Goal: Task Accomplishment & Management: Complete application form

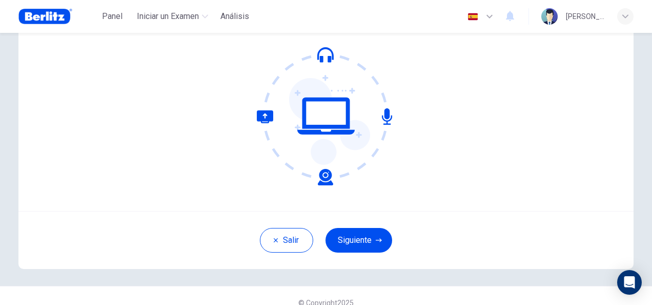
scroll to position [103, 0]
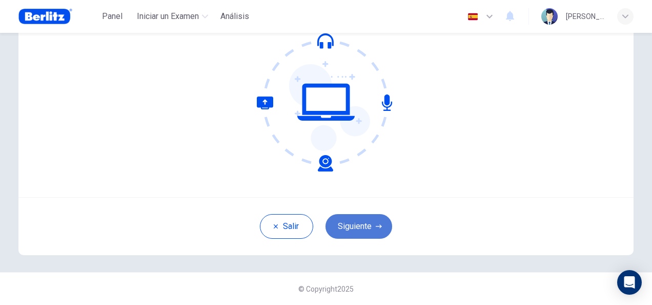
click at [356, 228] on button "Siguiente" at bounding box center [359, 226] width 67 height 25
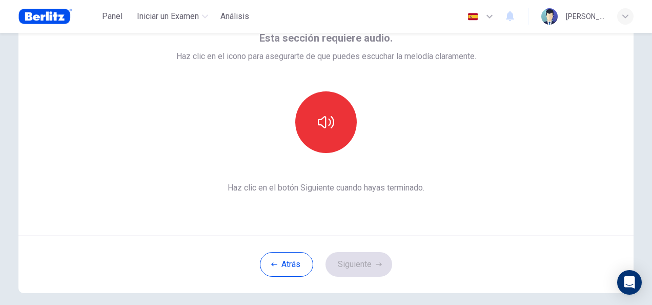
scroll to position [51, 0]
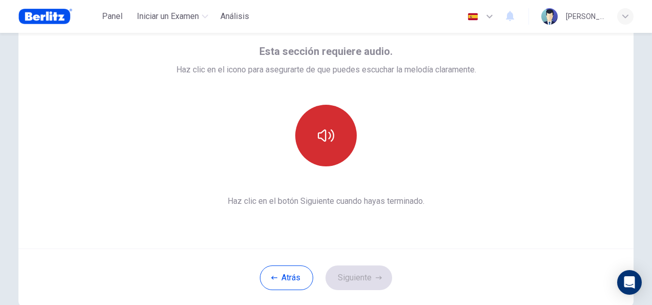
click at [326, 129] on icon "button" at bounding box center [326, 135] width 16 height 16
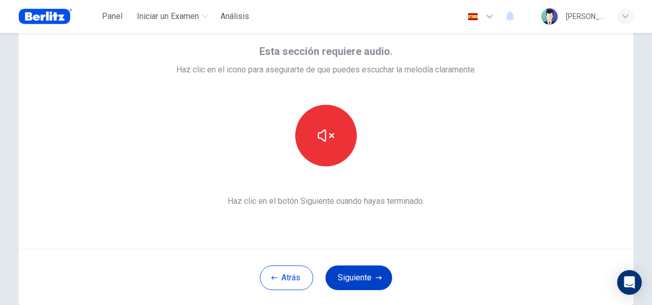
click at [362, 277] on button "Siguiente" at bounding box center [359, 277] width 67 height 25
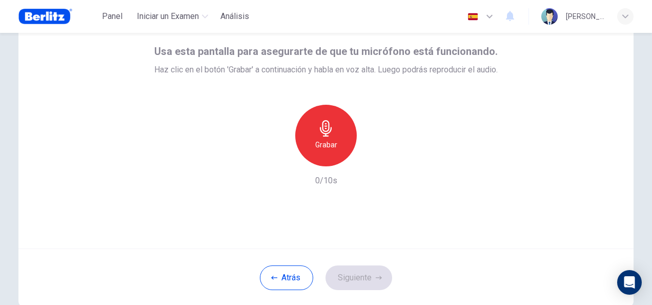
drag, startPoint x: 326, startPoint y: 147, endPoint x: 334, endPoint y: 120, distance: 27.9
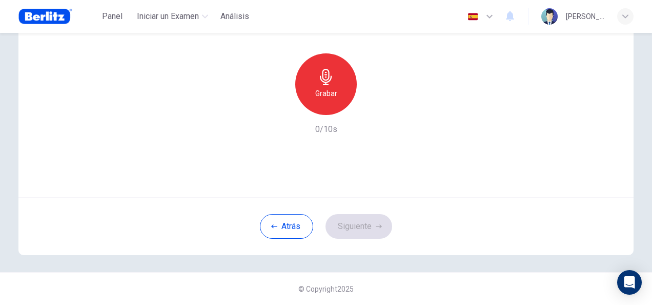
scroll to position [0, 0]
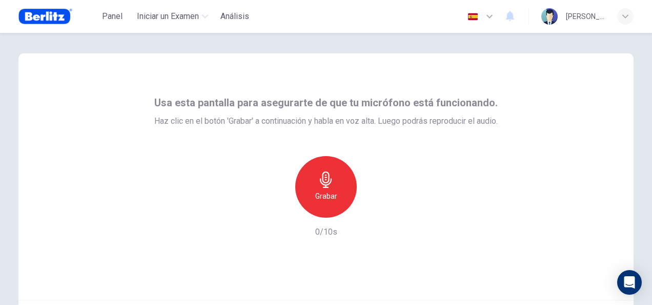
click at [323, 180] on icon "button" at bounding box center [326, 179] width 16 height 16
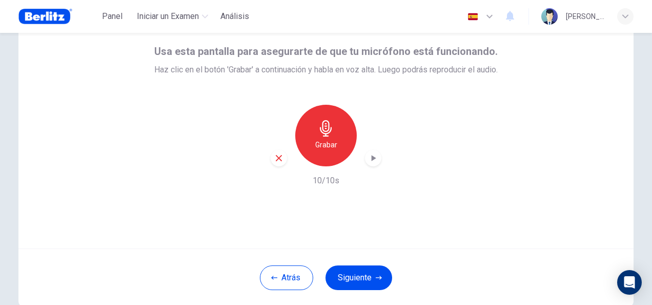
click at [376, 157] on div "button" at bounding box center [373, 158] width 16 height 16
click at [377, 270] on button "Siguiente" at bounding box center [359, 277] width 67 height 25
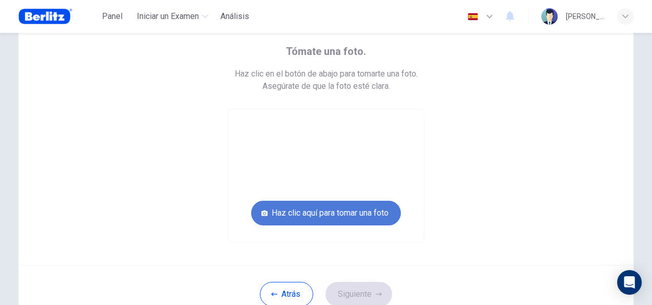
click at [342, 215] on button "Haz clic aquí para tomar una foto" at bounding box center [326, 212] width 150 height 25
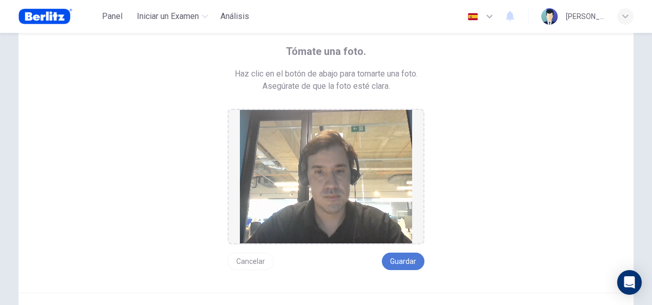
click at [403, 262] on button "Guardar" at bounding box center [403, 260] width 43 height 17
click at [406, 256] on button "Guardar" at bounding box center [403, 260] width 43 height 17
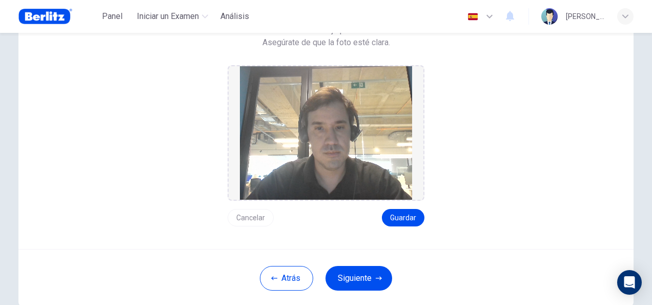
scroll to position [146, 0]
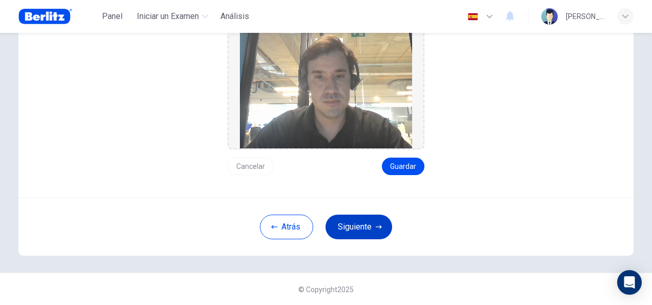
click at [371, 226] on button "Siguiente" at bounding box center [359, 226] width 67 height 25
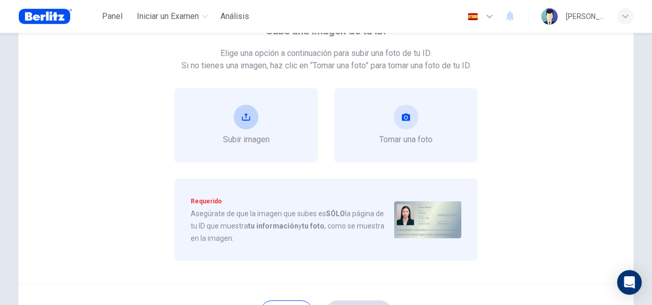
scroll to position [4, 0]
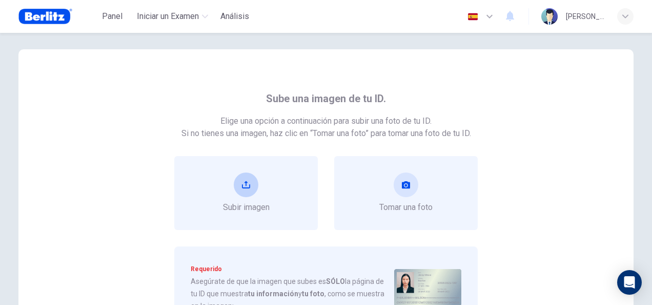
click at [235, 192] on button "upload" at bounding box center [246, 184] width 25 height 25
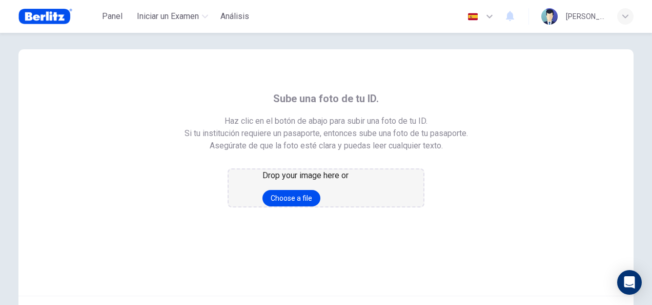
scroll to position [55, 0]
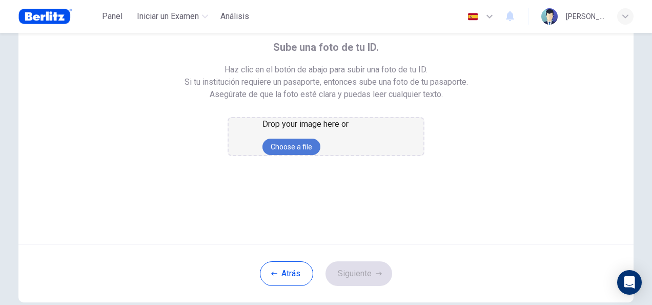
click at [320, 155] on button "Choose a file" at bounding box center [291, 146] width 58 height 16
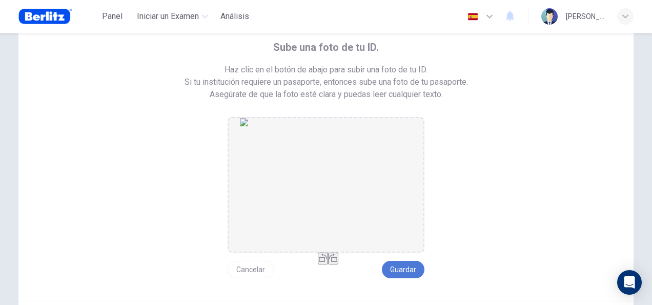
click at [410, 270] on button "Guardar" at bounding box center [403, 268] width 43 height 17
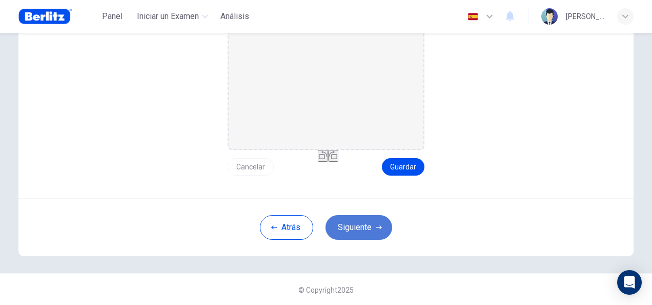
click at [368, 229] on button "Siguiente" at bounding box center [359, 227] width 67 height 25
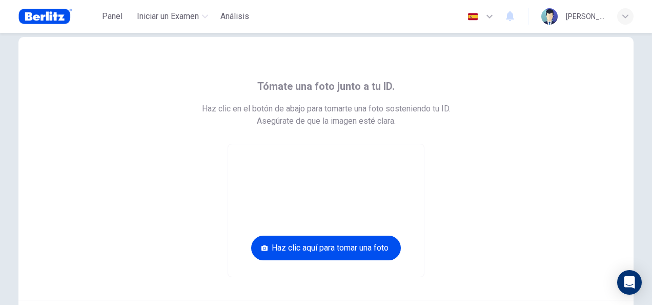
scroll to position [119, 0]
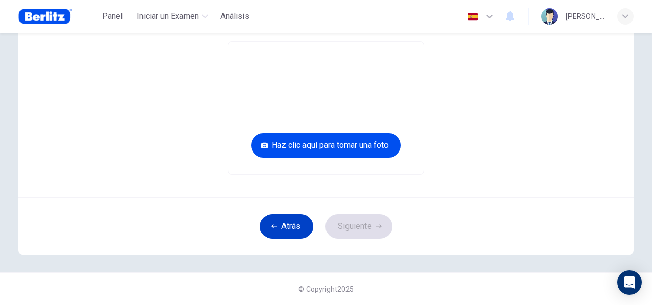
click at [272, 229] on icon "button" at bounding box center [274, 226] width 6 height 6
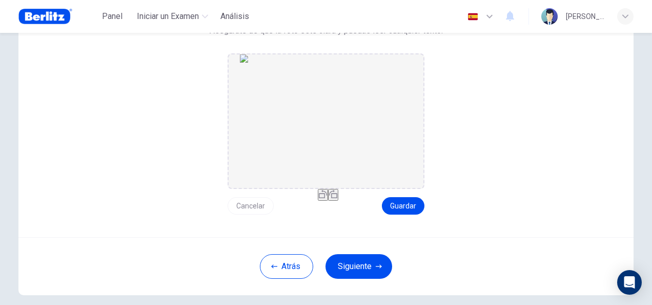
click at [258, 205] on button "Cancelar" at bounding box center [251, 205] width 46 height 17
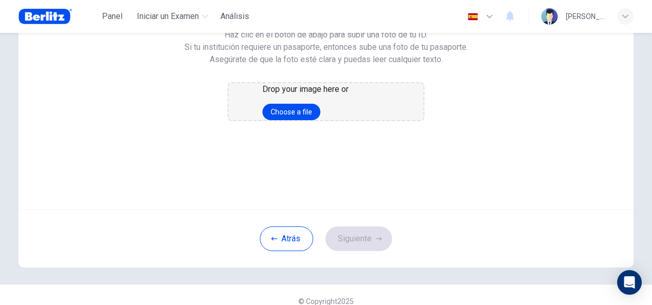
scroll to position [68, 0]
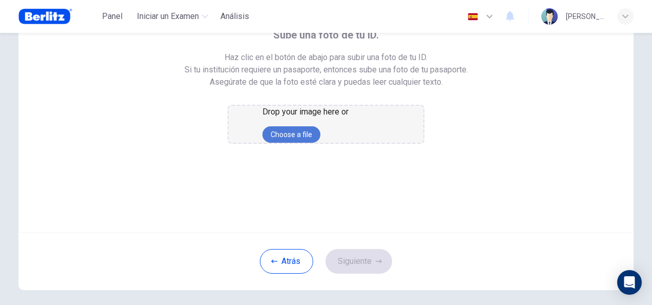
click at [320, 143] on button "Choose a file" at bounding box center [291, 134] width 58 height 16
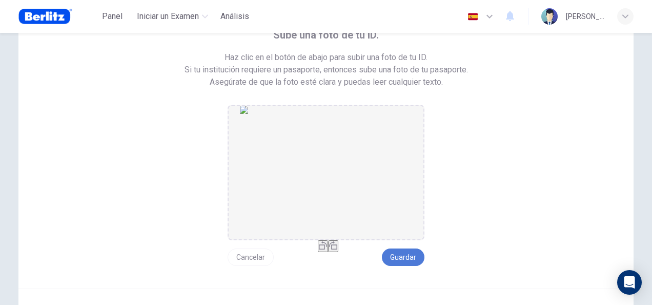
click at [403, 258] on button "Guardar" at bounding box center [403, 256] width 43 height 17
click at [408, 258] on button "Guardar" at bounding box center [403, 256] width 43 height 17
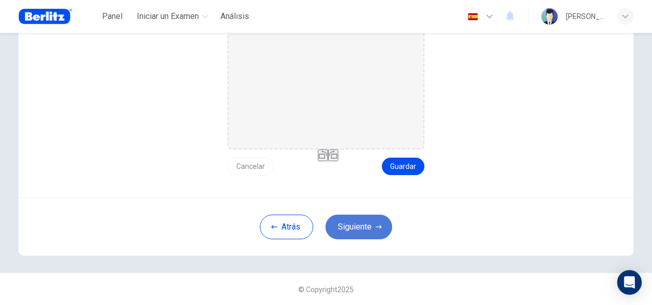
click at [349, 227] on button "Siguiente" at bounding box center [359, 226] width 67 height 25
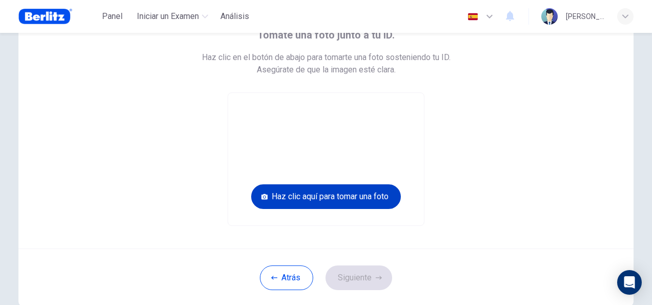
click at [335, 202] on button "Haz clic aquí para tomar una foto" at bounding box center [326, 196] width 150 height 25
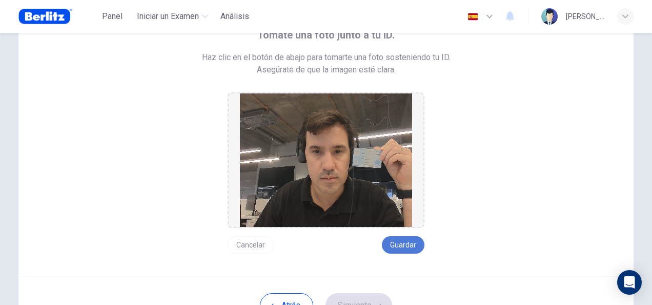
click at [407, 249] on button "Guardar" at bounding box center [403, 244] width 43 height 17
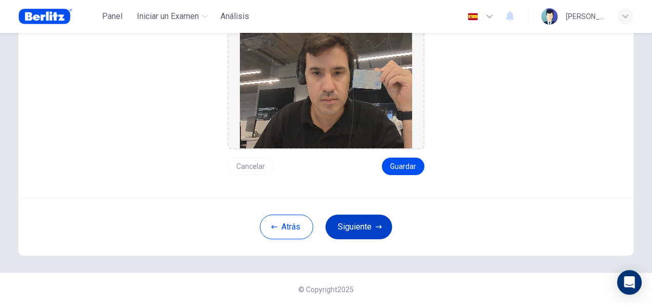
click at [361, 227] on button "Siguiente" at bounding box center [359, 226] width 67 height 25
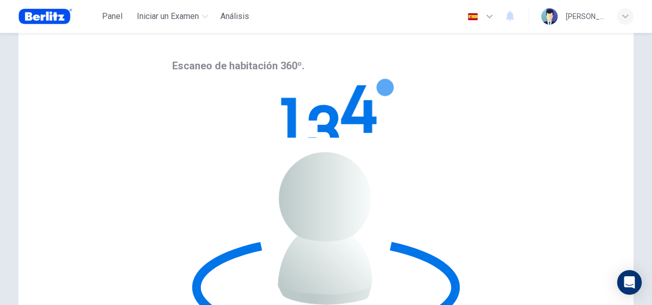
scroll to position [0, 0]
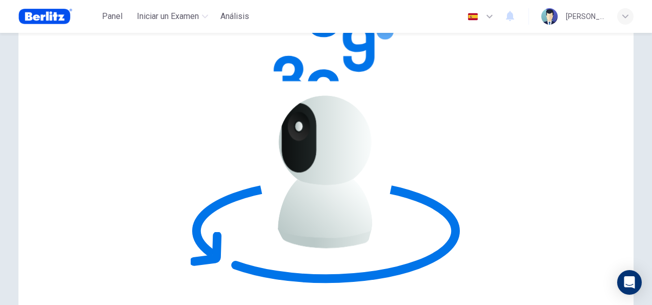
scroll to position [103, 0]
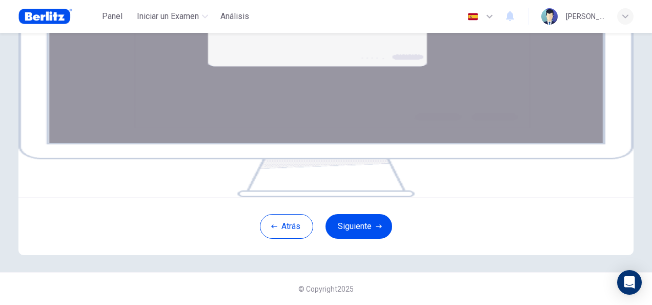
scroll to position [154, 0]
click at [363, 238] on button "Siguiente" at bounding box center [359, 226] width 67 height 25
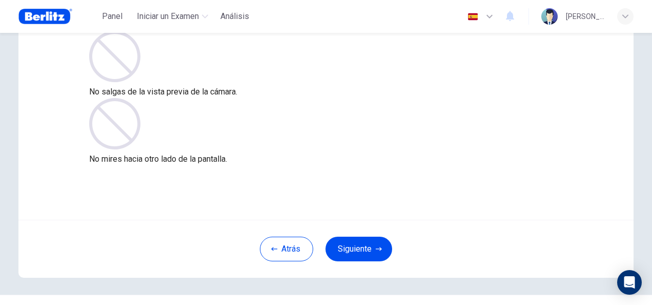
scroll to position [103, 0]
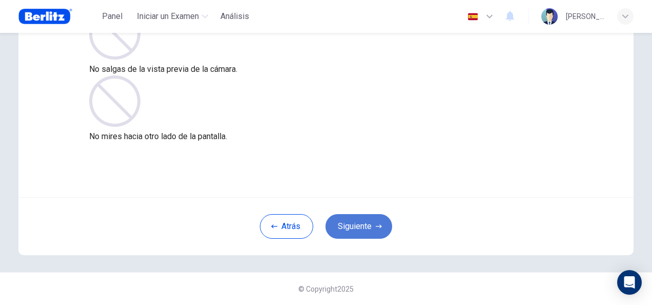
click at [376, 227] on icon "button" at bounding box center [379, 226] width 6 height 6
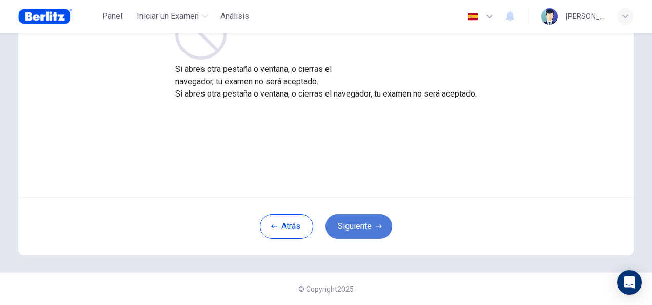
click at [367, 225] on button "Siguiente" at bounding box center [359, 226] width 67 height 25
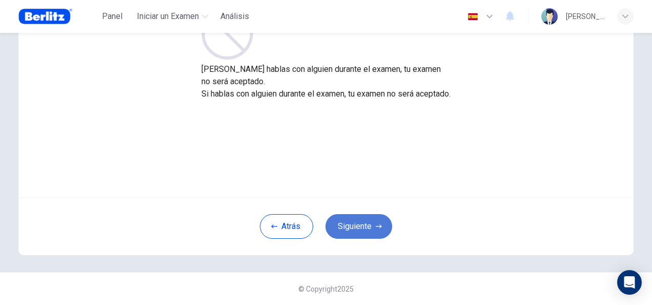
click at [367, 225] on button "Siguiente" at bounding box center [359, 226] width 67 height 25
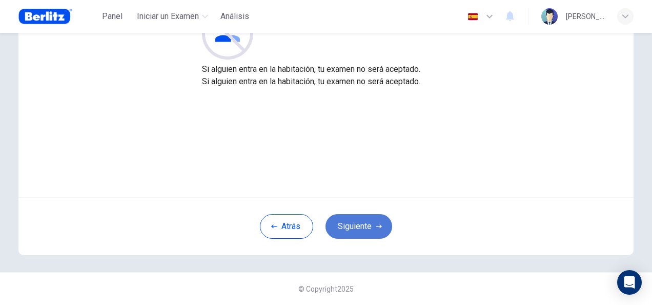
click at [367, 225] on button "Siguiente" at bounding box center [359, 226] width 67 height 25
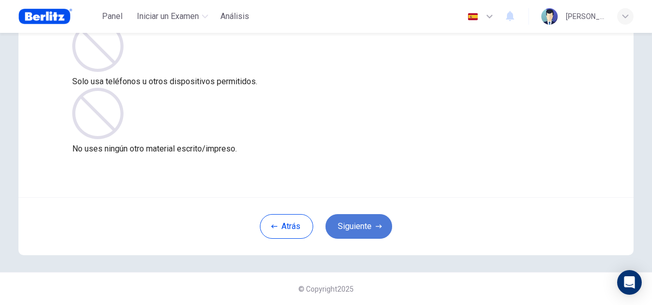
click at [367, 225] on button "Siguiente" at bounding box center [359, 226] width 67 height 25
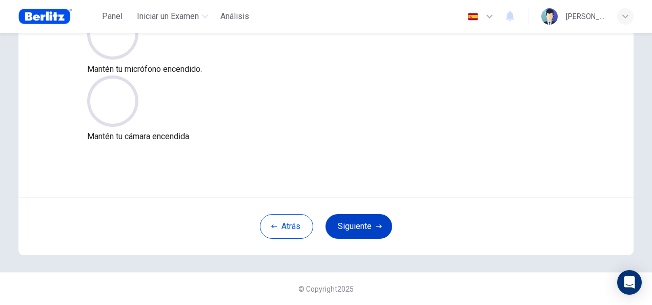
click at [367, 225] on button "Siguiente" at bounding box center [359, 226] width 67 height 25
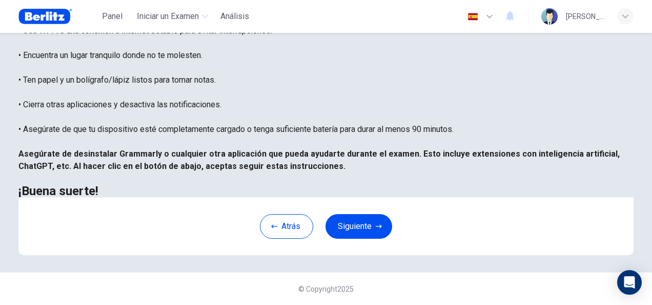
scroll to position [233, 0]
click at [352, 225] on button "Siguiente" at bounding box center [359, 226] width 67 height 25
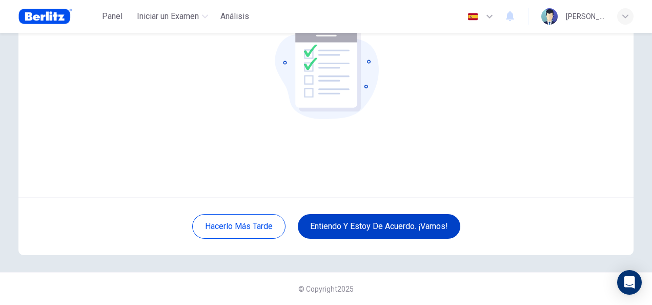
click at [367, 230] on button "Entiendo y estoy de acuerdo. ¡Vamos!" at bounding box center [379, 226] width 163 height 25
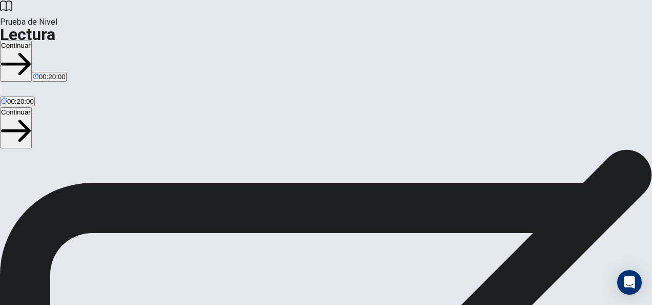
scroll to position [204, 0]
drag, startPoint x: 592, startPoint y: 76, endPoint x: 547, endPoint y: 93, distance: 48.4
click at [32, 107] on button "Continuar" at bounding box center [16, 127] width 32 height 41
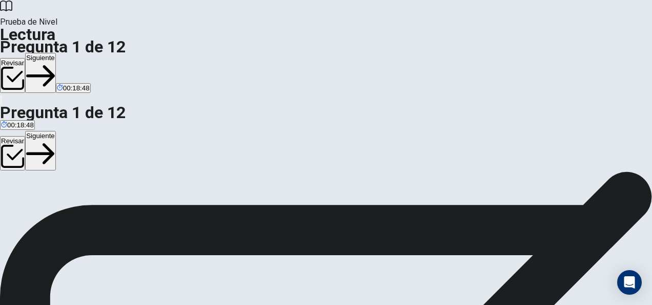
scroll to position [51, 0]
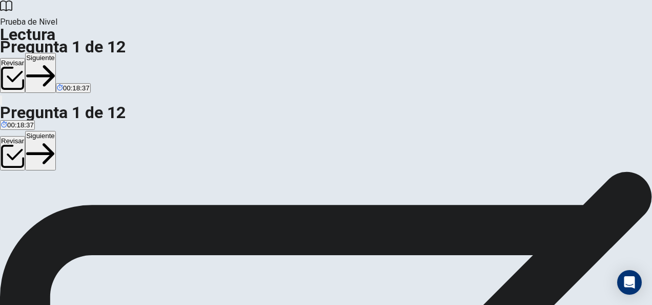
scroll to position [220, 0]
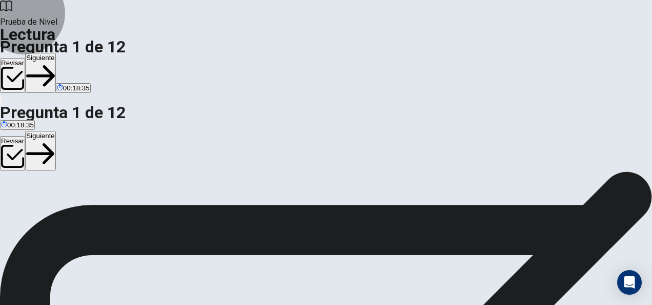
click at [56, 131] on button "Siguiente" at bounding box center [40, 151] width 31 height 40
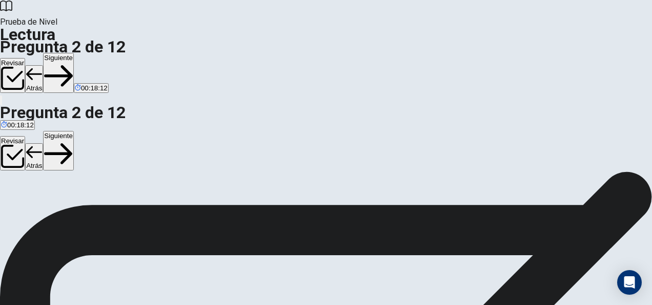
scroll to position [66, 0]
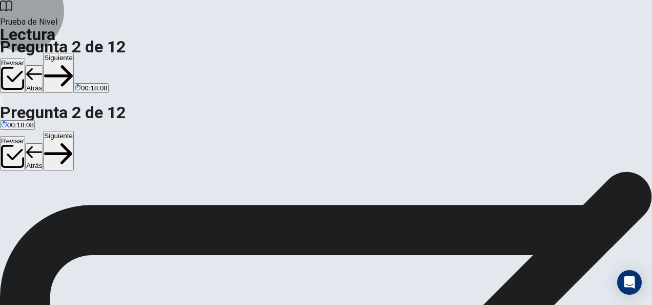
click at [74, 131] on button "Siguiente" at bounding box center [58, 151] width 31 height 40
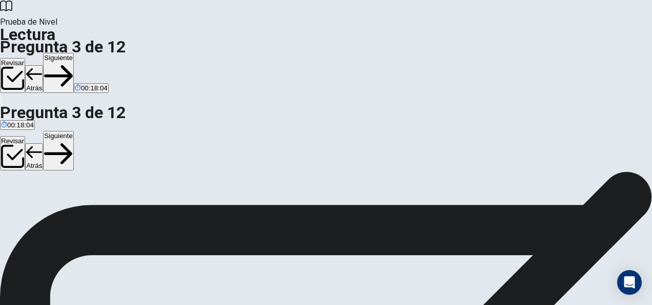
scroll to position [0, 0]
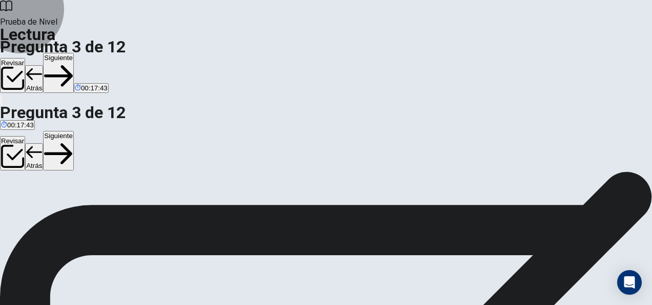
click at [74, 131] on button "Siguiente" at bounding box center [58, 151] width 31 height 40
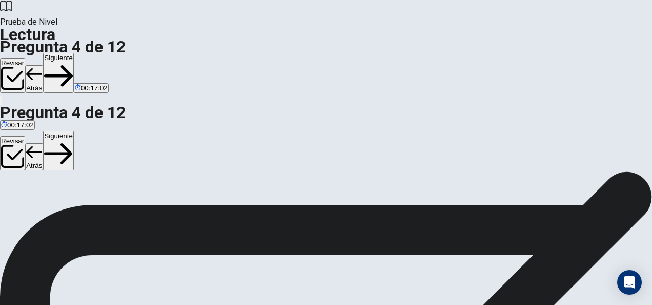
scroll to position [117, 0]
drag, startPoint x: 489, startPoint y: 230, endPoint x: 546, endPoint y: 232, distance: 57.0
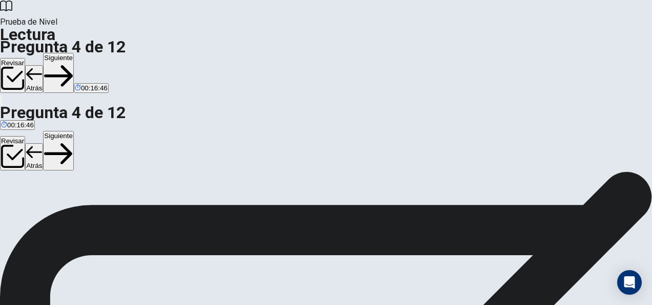
click at [74, 131] on button "Siguiente" at bounding box center [58, 151] width 31 height 40
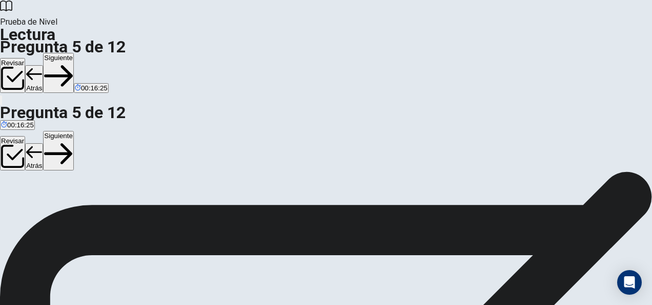
scroll to position [15, 0]
click at [74, 131] on button "Siguiente" at bounding box center [58, 151] width 31 height 40
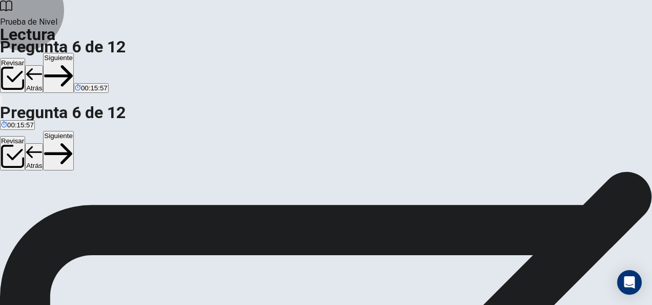
click at [74, 131] on button "Siguiente" at bounding box center [58, 151] width 31 height 40
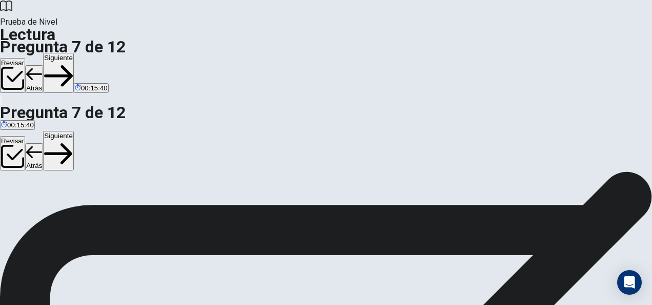
scroll to position [32, 0]
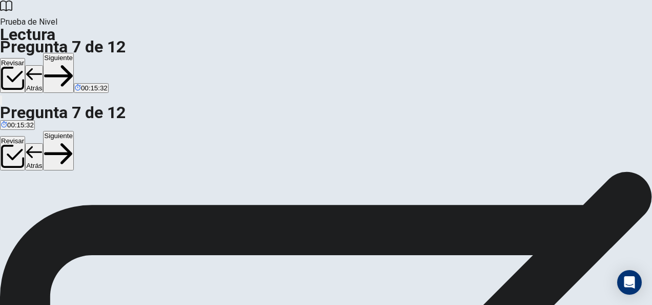
click at [74, 131] on button "Siguiente" at bounding box center [58, 151] width 31 height 40
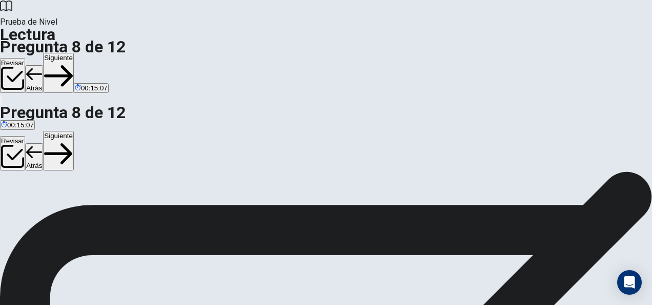
click at [74, 131] on button "Siguiente" at bounding box center [58, 151] width 31 height 40
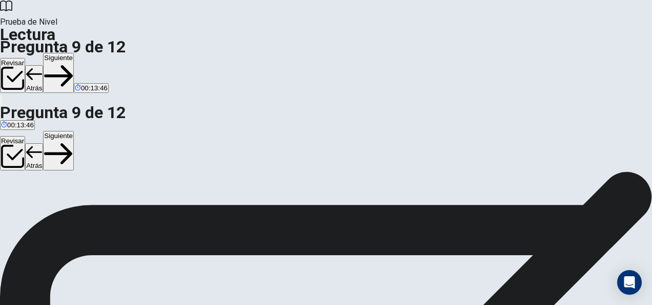
click at [74, 131] on button "Siguiente" at bounding box center [58, 151] width 31 height 40
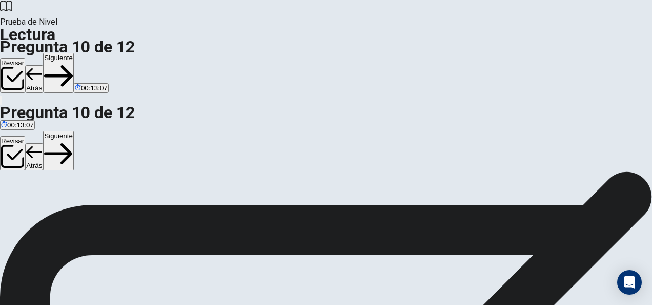
click at [74, 131] on button "Siguiente" at bounding box center [58, 151] width 31 height 40
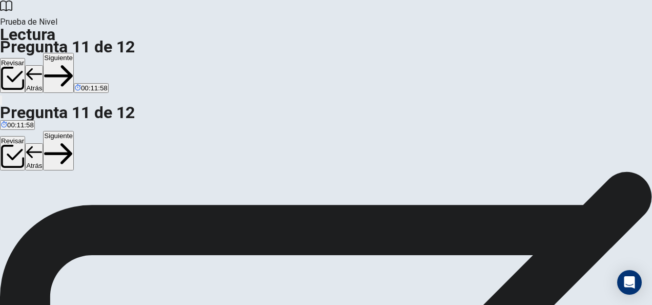
scroll to position [0, 0]
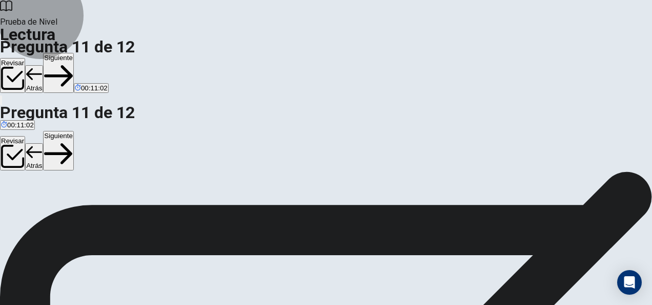
click at [74, 131] on button "Siguiente" at bounding box center [58, 151] width 31 height 40
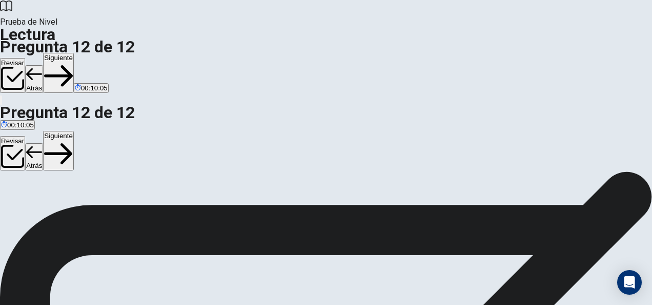
scroll to position [0, 0]
drag, startPoint x: 54, startPoint y: 214, endPoint x: 292, endPoint y: 218, distance: 237.4
drag, startPoint x: 51, startPoint y: 236, endPoint x: 229, endPoint y: 237, distance: 177.9
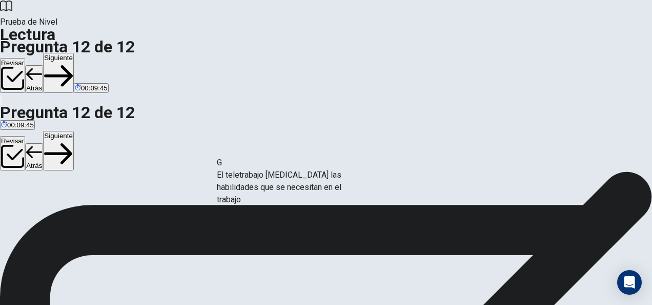
drag, startPoint x: 55, startPoint y: 221, endPoint x: 240, endPoint y: 186, distance: 187.8
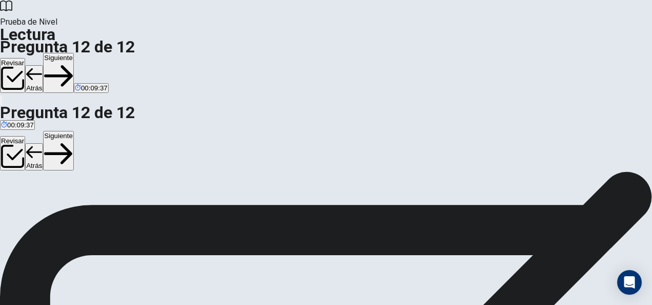
scroll to position [103, 0]
click at [74, 131] on button "Siguiente" at bounding box center [58, 151] width 31 height 40
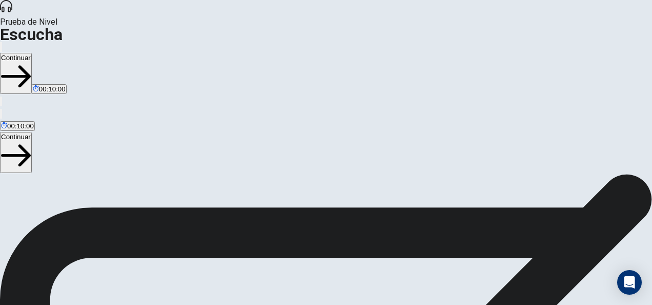
scroll to position [256, 0]
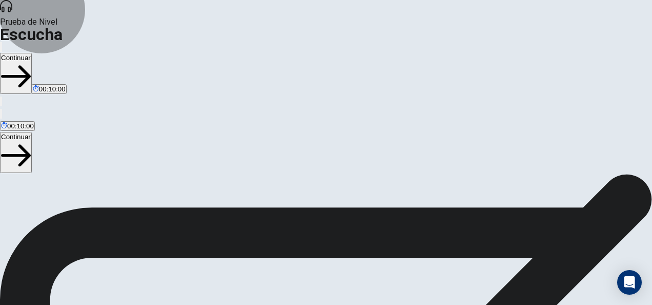
click at [32, 132] on button "Continuar" at bounding box center [16, 152] width 32 height 41
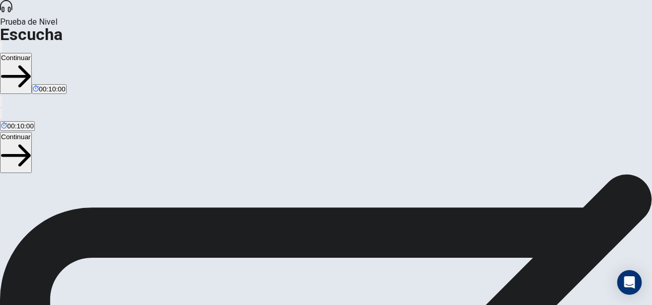
scroll to position [0, 0]
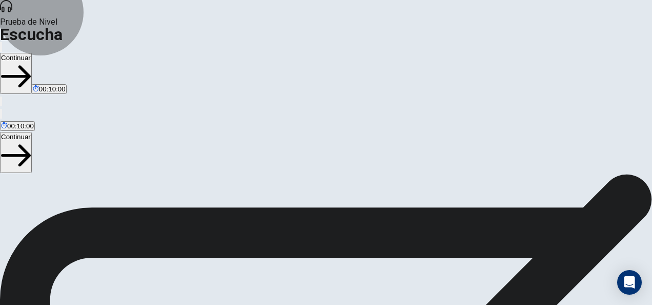
click at [32, 132] on button "Continuar" at bounding box center [16, 152] width 32 height 41
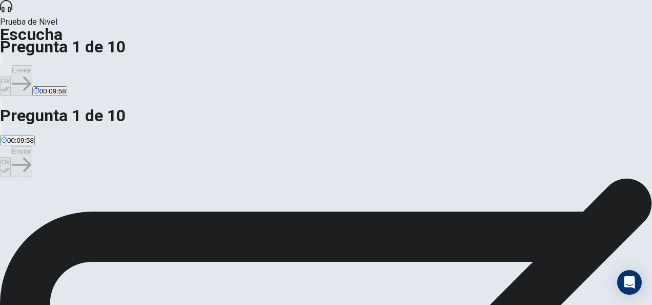
scroll to position [104, 0]
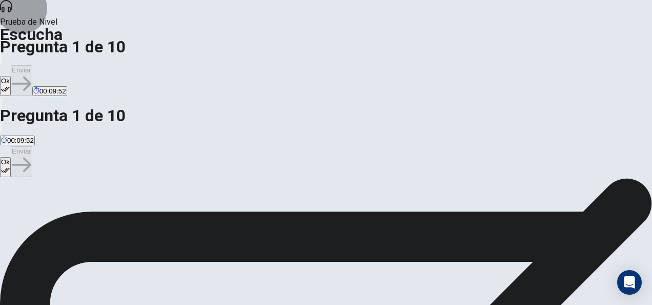
click at [10, 166] on icon "button" at bounding box center [5, 170] width 9 height 9
click at [32, 146] on button "Enviar" at bounding box center [22, 161] width 22 height 31
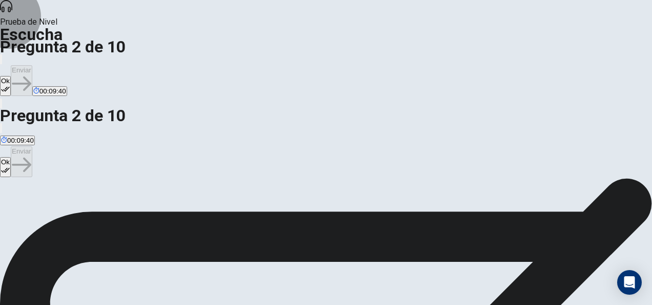
click at [11, 157] on button "Ok" at bounding box center [5, 167] width 11 height 20
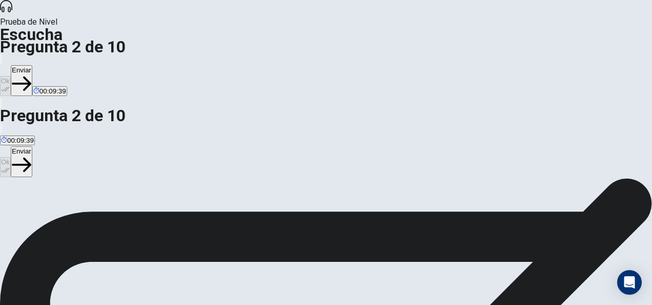
click at [32, 146] on button "Enviar" at bounding box center [22, 161] width 22 height 31
click at [11, 157] on button "Ok" at bounding box center [5, 167] width 11 height 20
click at [32, 146] on button "Enviar" at bounding box center [22, 161] width 22 height 31
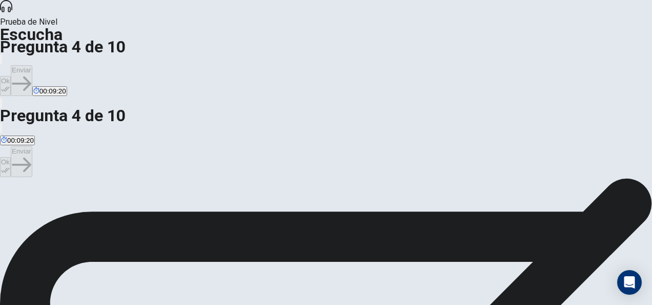
scroll to position [52, 0]
click at [11, 157] on button "Ok" at bounding box center [5, 167] width 11 height 20
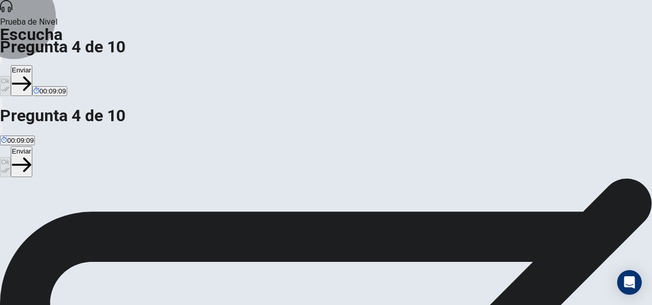
click at [32, 146] on button "Enviar" at bounding box center [22, 161] width 22 height 31
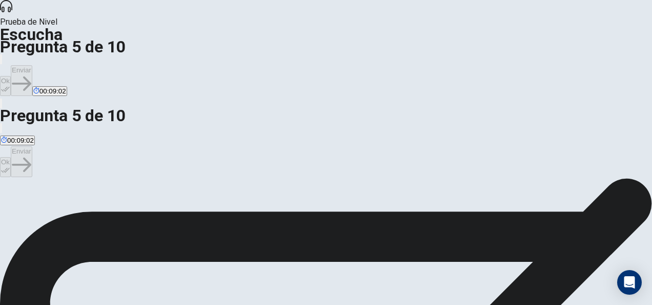
click at [11, 157] on button "Ok" at bounding box center [5, 167] width 11 height 20
click at [32, 146] on button "Enviar" at bounding box center [22, 161] width 22 height 31
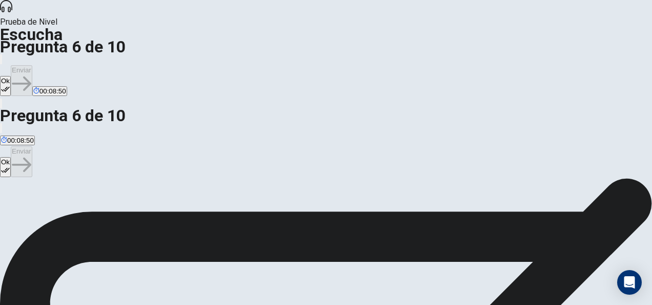
click at [10, 166] on icon "button" at bounding box center [5, 170] width 9 height 9
click at [32, 146] on button "Enviar" at bounding box center [22, 161] width 22 height 31
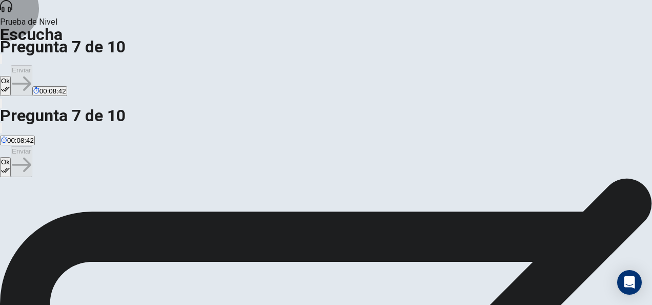
click at [11, 157] on button "Ok" at bounding box center [5, 167] width 11 height 20
click at [32, 146] on button "Enviar" at bounding box center [22, 161] width 22 height 31
drag, startPoint x: 37, startPoint y: 84, endPoint x: 109, endPoint y: 84, distance: 71.8
click at [11, 157] on button "Ok" at bounding box center [5, 167] width 11 height 20
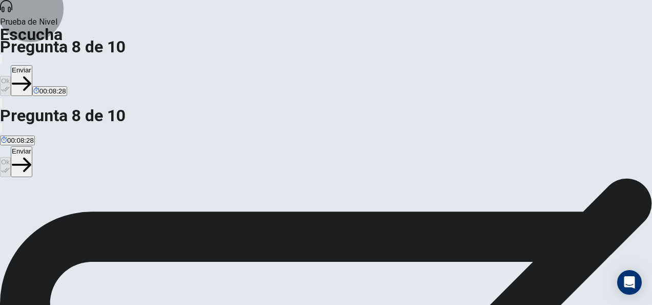
click at [32, 146] on button "Enviar" at bounding box center [22, 161] width 22 height 31
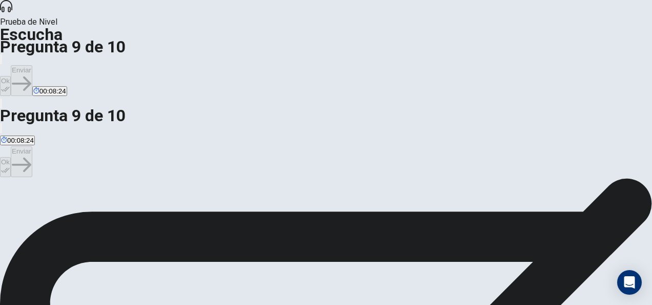
click at [11, 157] on button "Ok" at bounding box center [5, 167] width 11 height 20
click at [32, 146] on button "Enviar" at bounding box center [22, 161] width 22 height 31
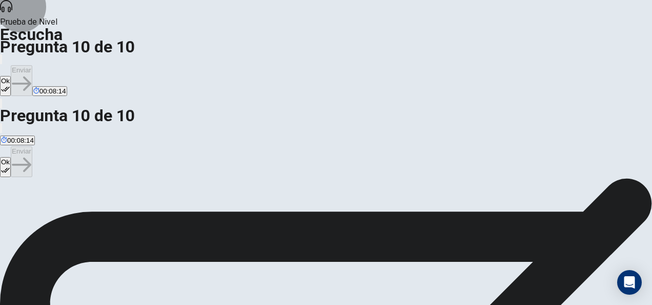
click at [11, 157] on button "Ok" at bounding box center [5, 167] width 11 height 20
click at [32, 146] on button "Enviar" at bounding box center [22, 161] width 22 height 31
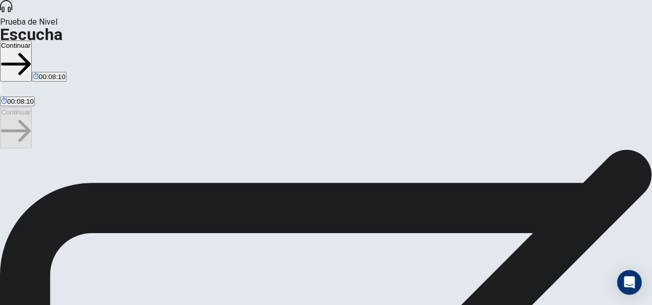
scroll to position [154, 0]
click at [32, 107] on button "Continuar" at bounding box center [16, 127] width 32 height 41
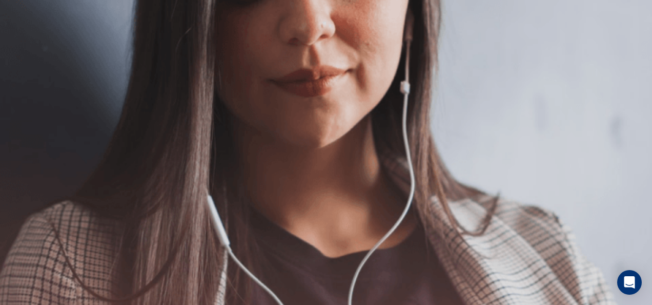
scroll to position [0, 0]
click at [32, 119] on button "Continuar" at bounding box center [16, 139] width 32 height 41
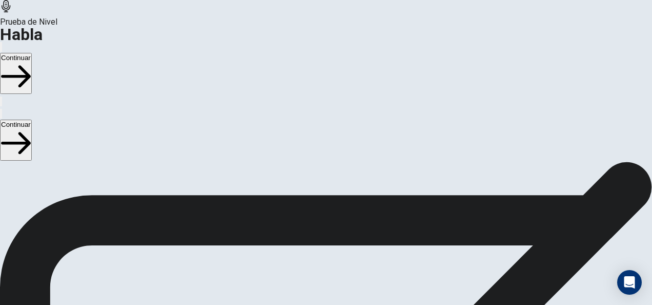
scroll to position [311, 0]
click at [32, 119] on button "Continuar" at bounding box center [16, 139] width 32 height 41
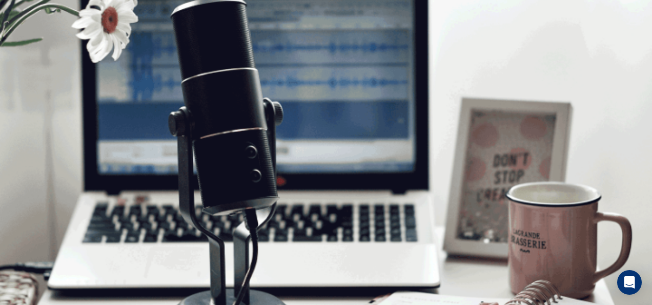
scroll to position [0, 0]
click at [32, 119] on button "Continuar" at bounding box center [16, 139] width 32 height 41
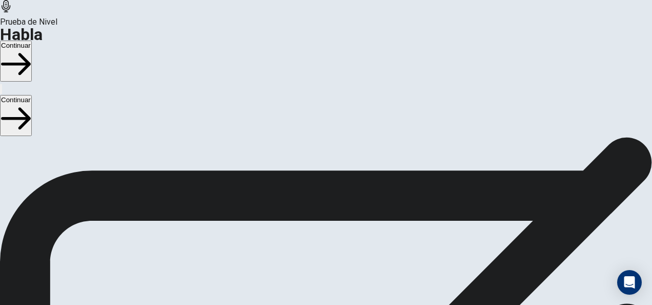
scroll to position [28, 0]
click at [32, 95] on button "Continuar" at bounding box center [16, 115] width 32 height 41
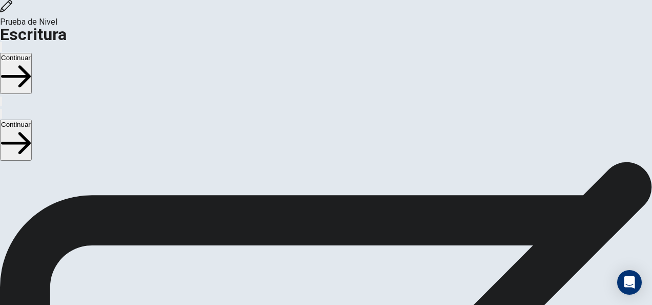
scroll to position [0, 0]
click at [32, 119] on button "Continuar" at bounding box center [16, 139] width 32 height 41
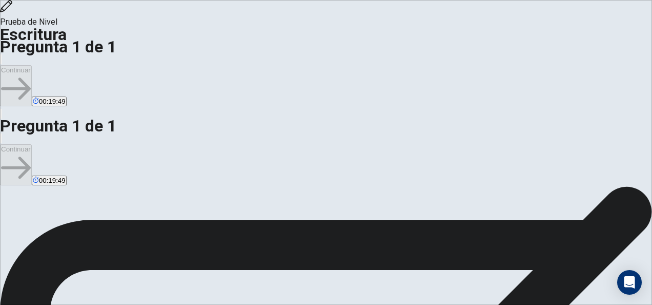
scroll to position [51, 0]
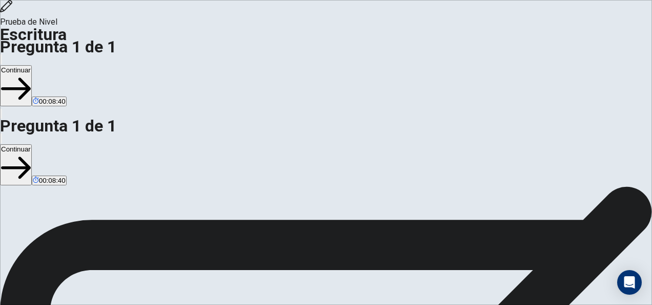
type textarea "**********"
click at [595, 144] on div "Continuar 00:06:42" at bounding box center [326, 165] width 652 height 42
click at [32, 144] on button "Continuar" at bounding box center [16, 164] width 32 height 41
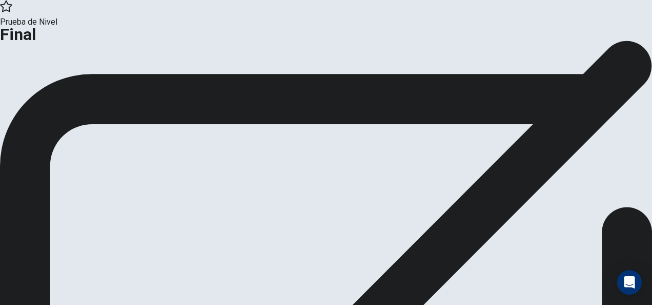
scroll to position [69, 0]
